Goal: Task Accomplishment & Management: Manage account settings

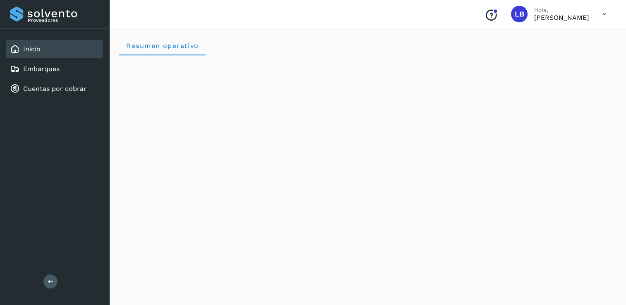
click at [511, 21] on div "LB" at bounding box center [519, 14] width 17 height 17
click at [536, 21] on p "[PERSON_NAME]" at bounding box center [561, 18] width 55 height 8
click at [41, 68] on link "Embarques" at bounding box center [41, 69] width 36 height 8
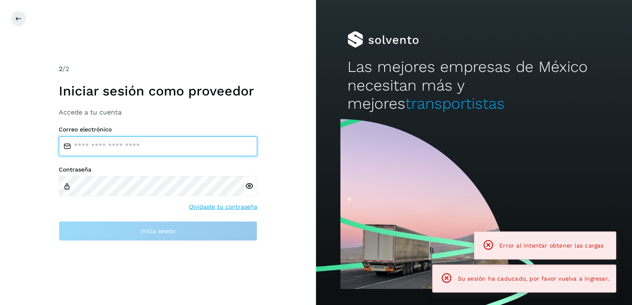
type input "**********"
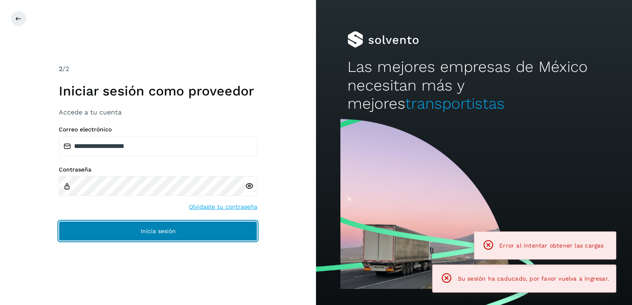
click at [176, 232] on button "Inicia sesión" at bounding box center [158, 231] width 198 height 20
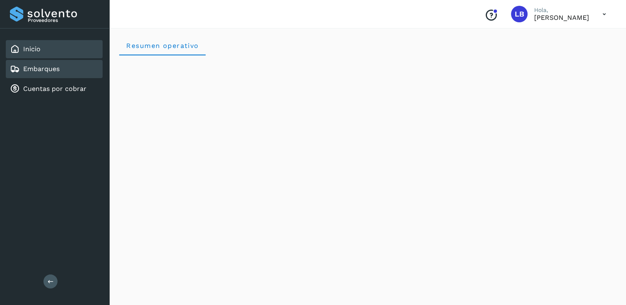
click at [57, 69] on link "Embarques" at bounding box center [41, 69] width 36 height 8
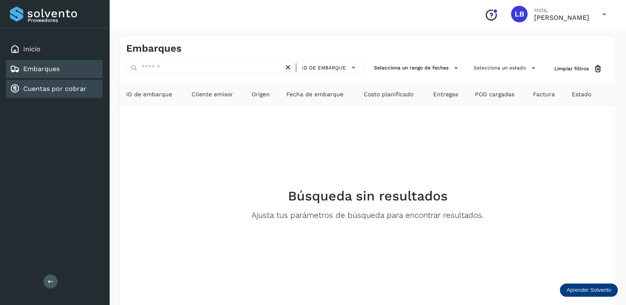
click at [61, 85] on link "Cuentas por cobrar" at bounding box center [54, 89] width 63 height 8
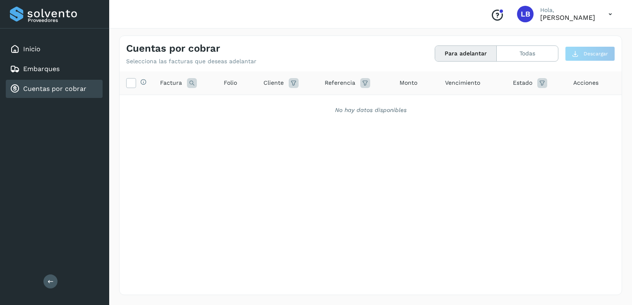
click at [469, 52] on button "Para adelantar" at bounding box center [466, 53] width 62 height 15
